Goal: Find specific page/section: Find specific page/section

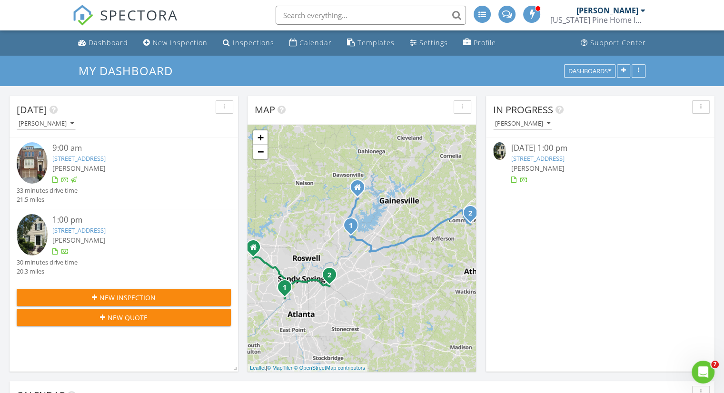
click at [559, 158] on link "[STREET_ADDRESS]" at bounding box center [537, 158] width 53 height 9
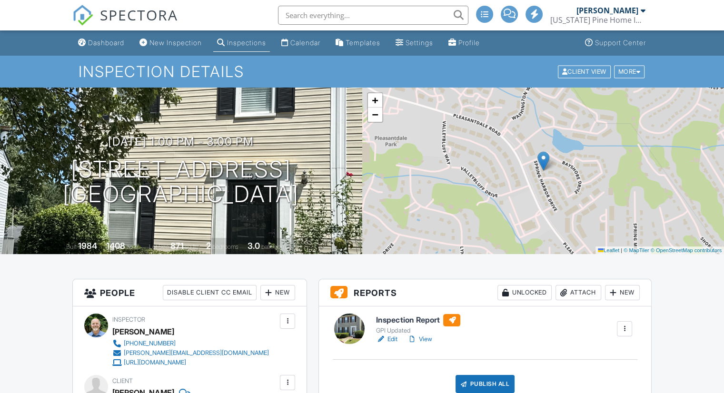
click at [426, 335] on link "View" at bounding box center [419, 340] width 25 height 10
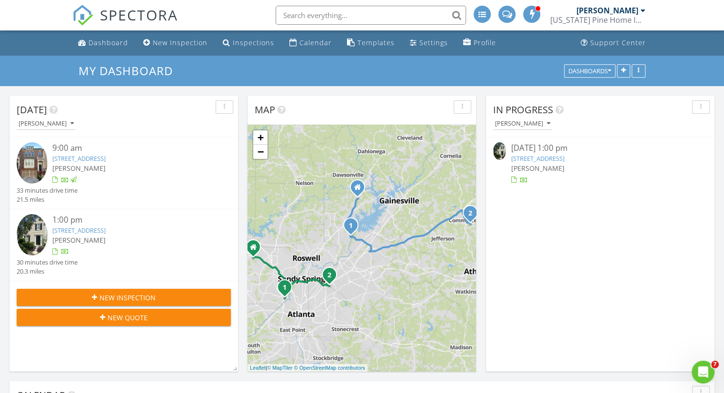
click at [537, 162] on link "[STREET_ADDRESS]" at bounding box center [537, 158] width 53 height 9
click at [538, 157] on link "[STREET_ADDRESS]" at bounding box center [537, 158] width 53 height 9
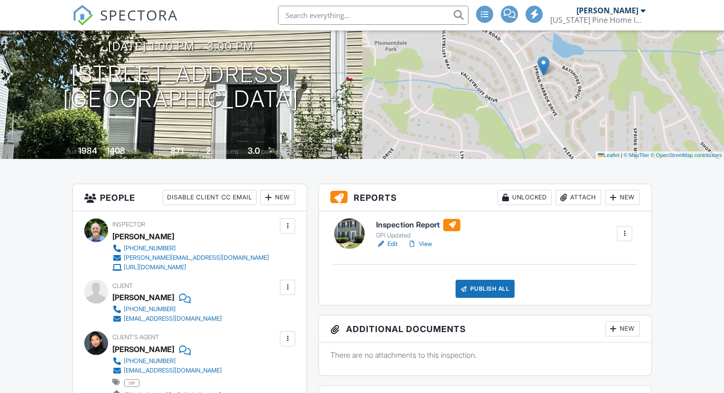
scroll to position [95, 0]
click at [423, 242] on link "View" at bounding box center [419, 244] width 25 height 10
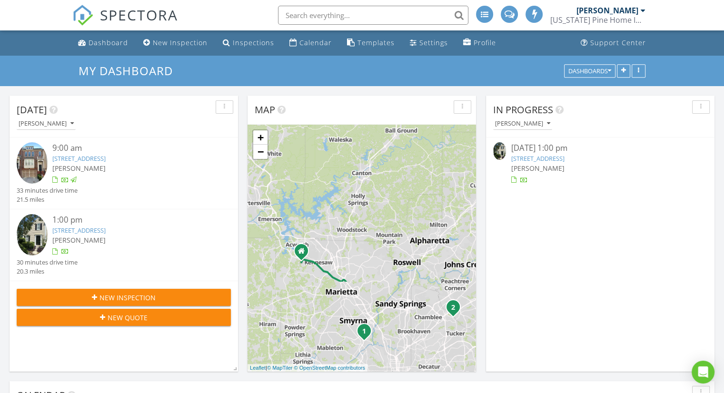
scroll to position [4, 5]
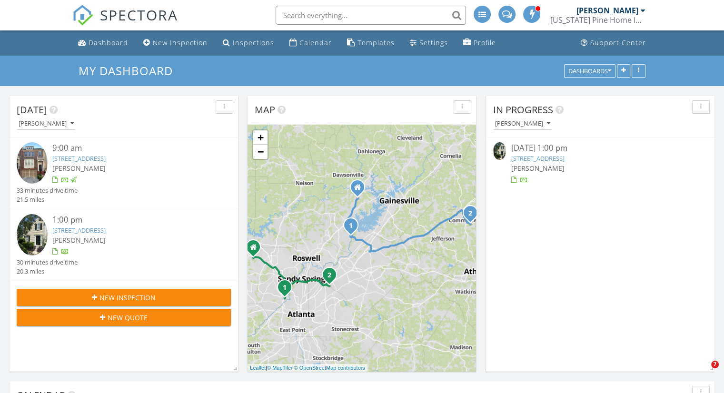
click at [541, 160] on link "[STREET_ADDRESS]" at bounding box center [537, 158] width 53 height 9
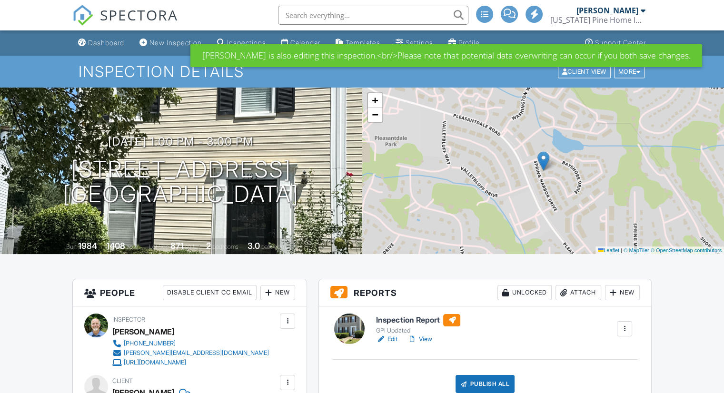
click at [423, 337] on link "View" at bounding box center [419, 340] width 25 height 10
